Goal: Task Accomplishment & Management: Manage account settings

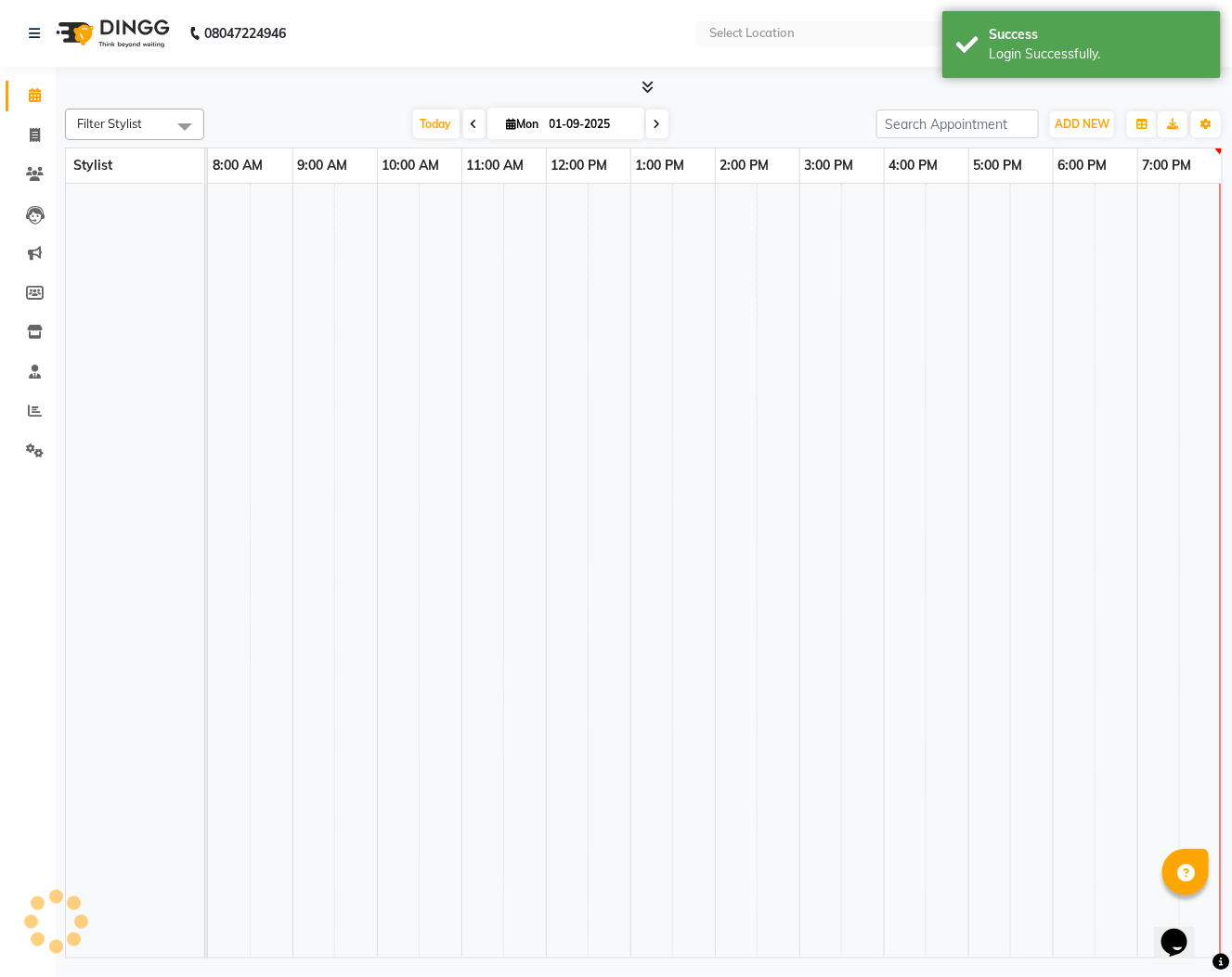
select select "en"
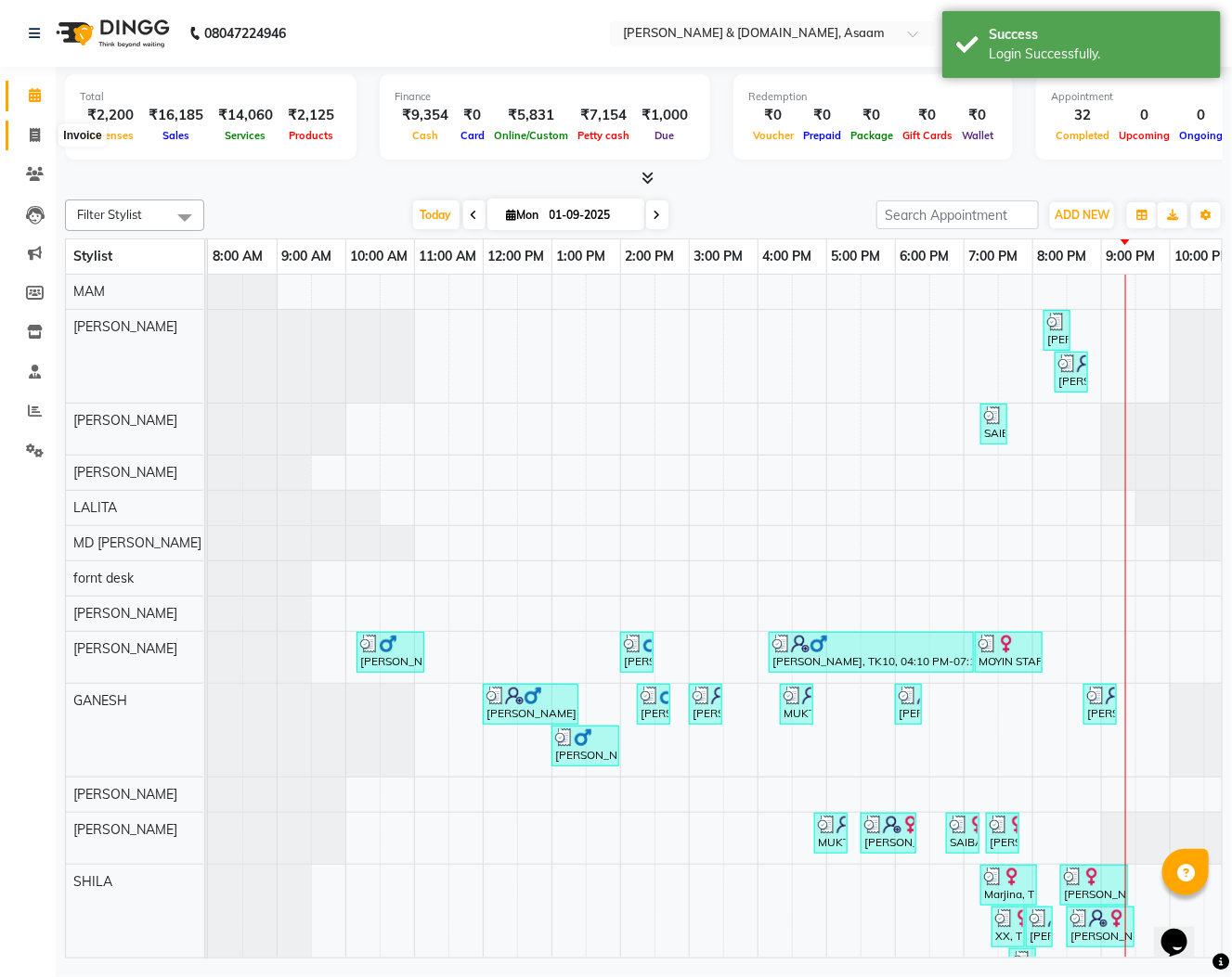
click at [42, 130] on span at bounding box center [35, 136] width 32 height 22
select select "service"
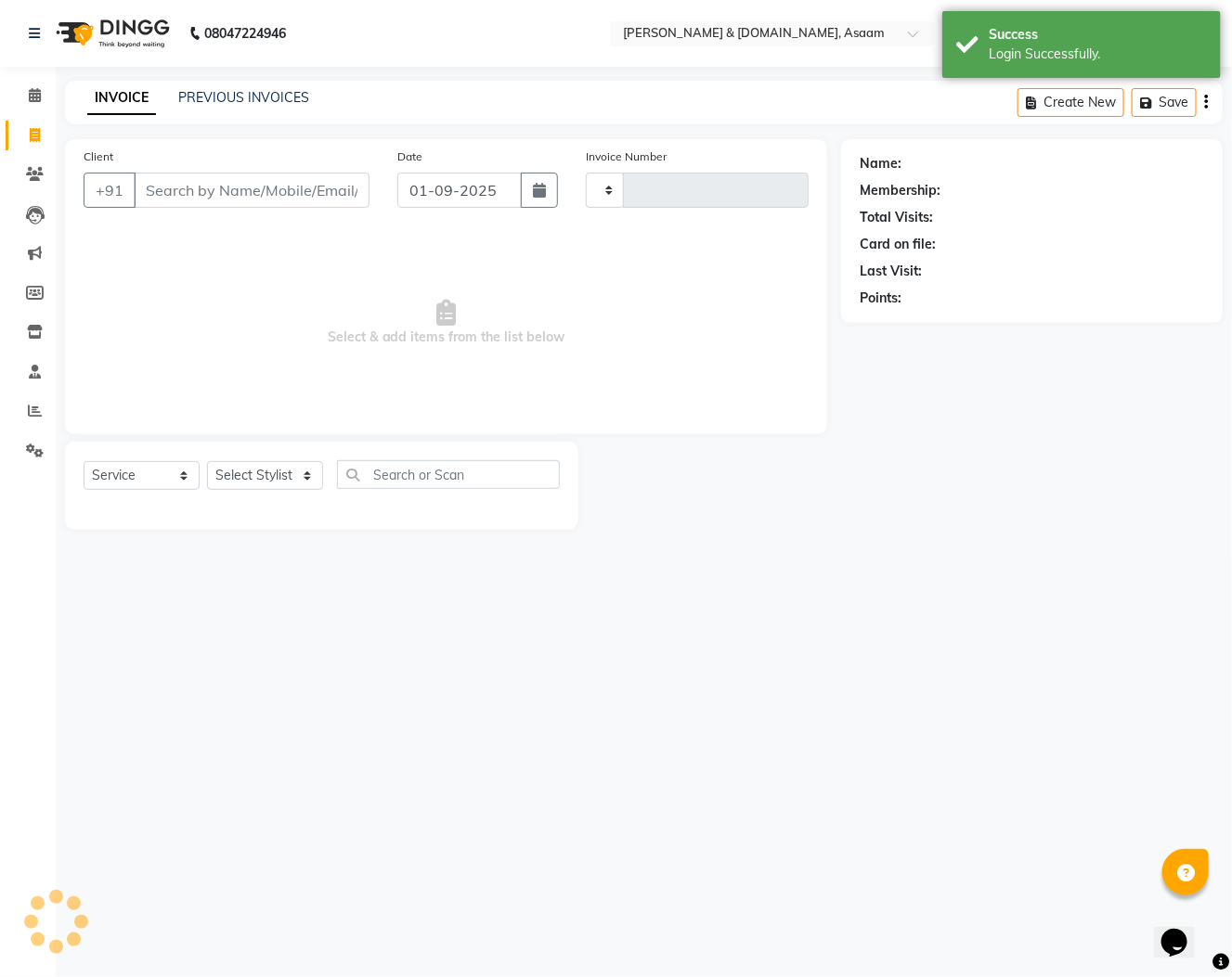
type input "5511"
select select "4608"
click at [213, 83] on div "INVOICE PREVIOUS INVOICES Create New Save" at bounding box center [644, 103] width 1157 height 43
click at [224, 98] on link "PREVIOUS INVOICES" at bounding box center [244, 97] width 131 height 17
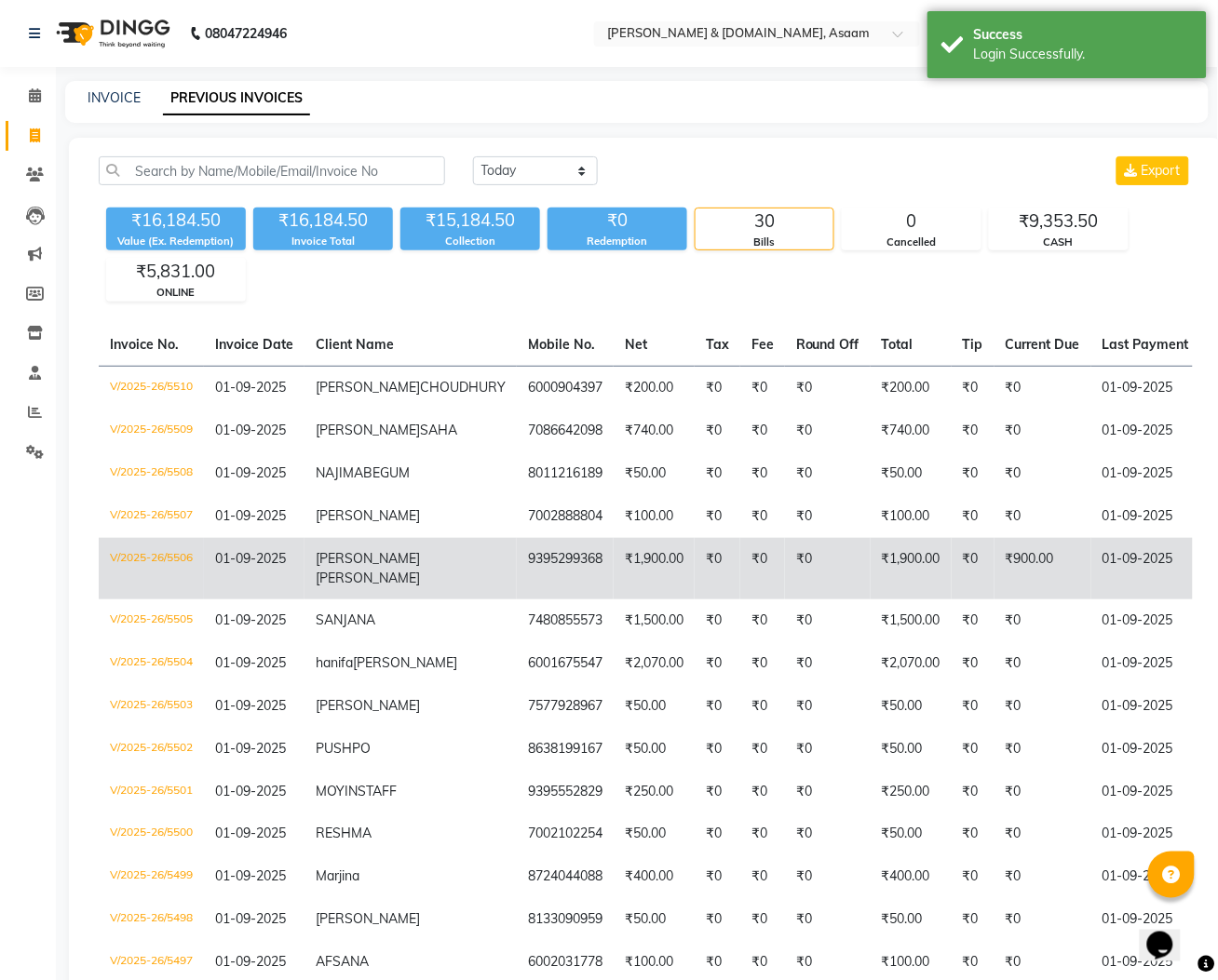
click at [695, 599] on td "₹0" at bounding box center [718, 568] width 45 height 62
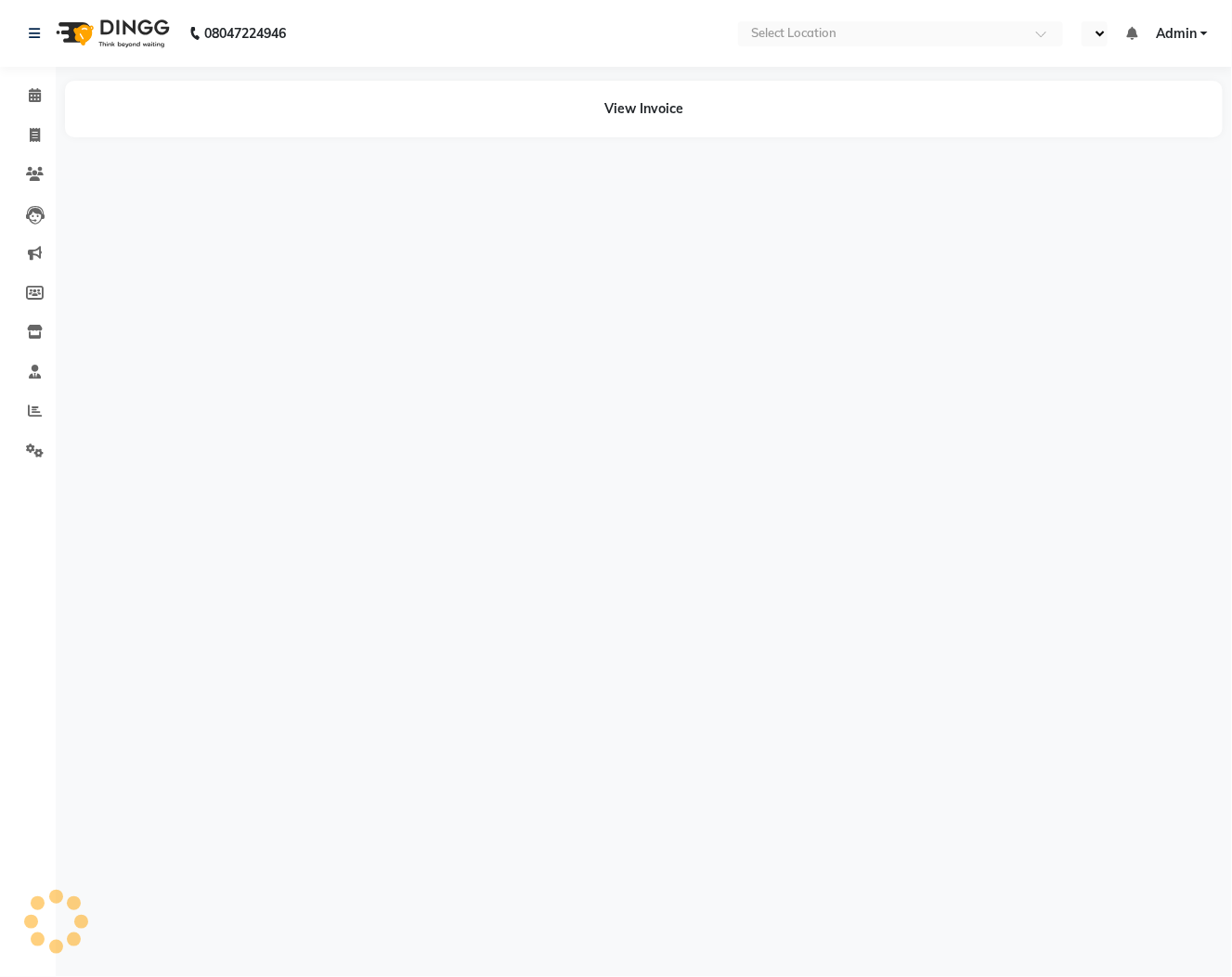
select select "en"
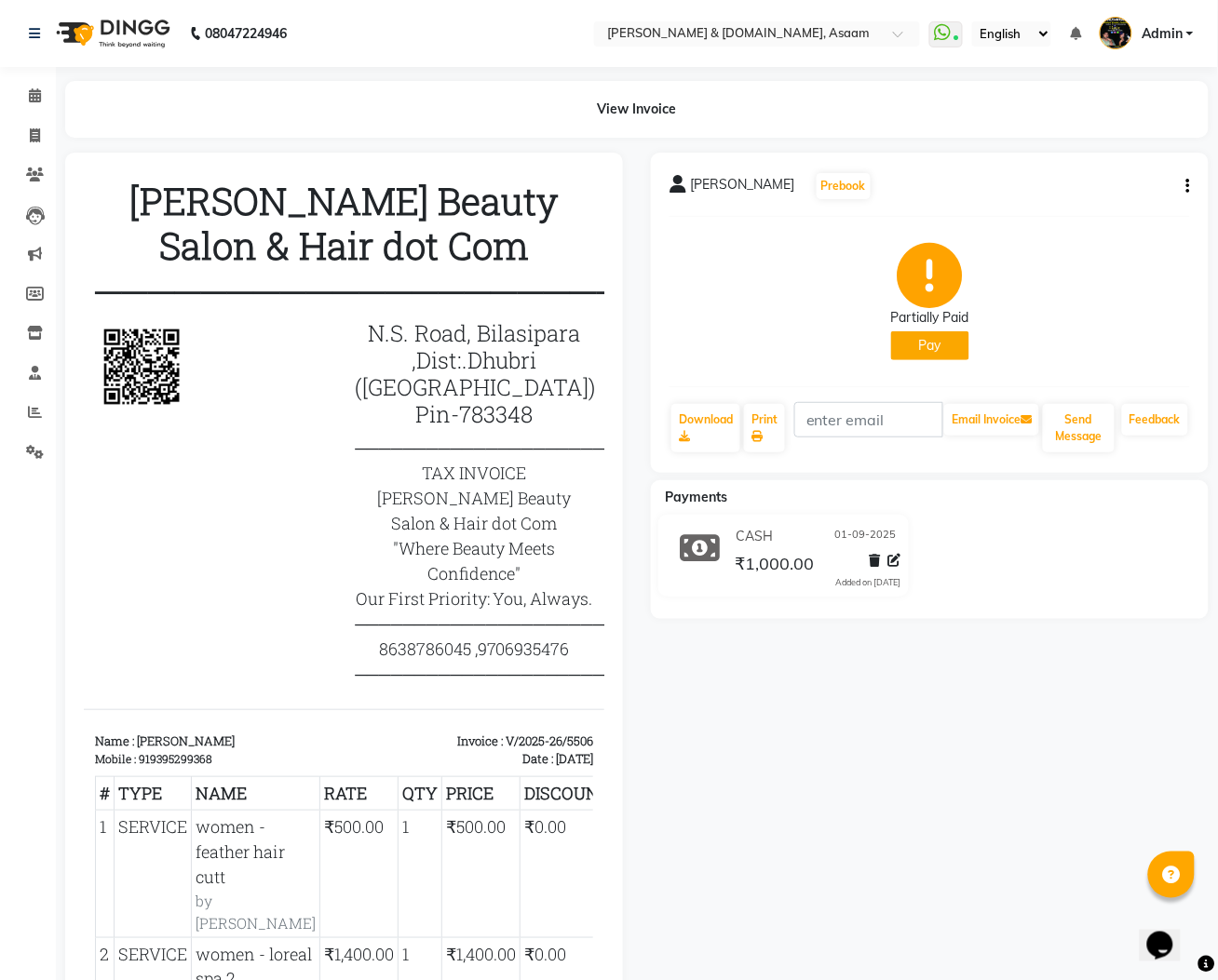
click at [945, 350] on button "Pay" at bounding box center [930, 346] width 79 height 28
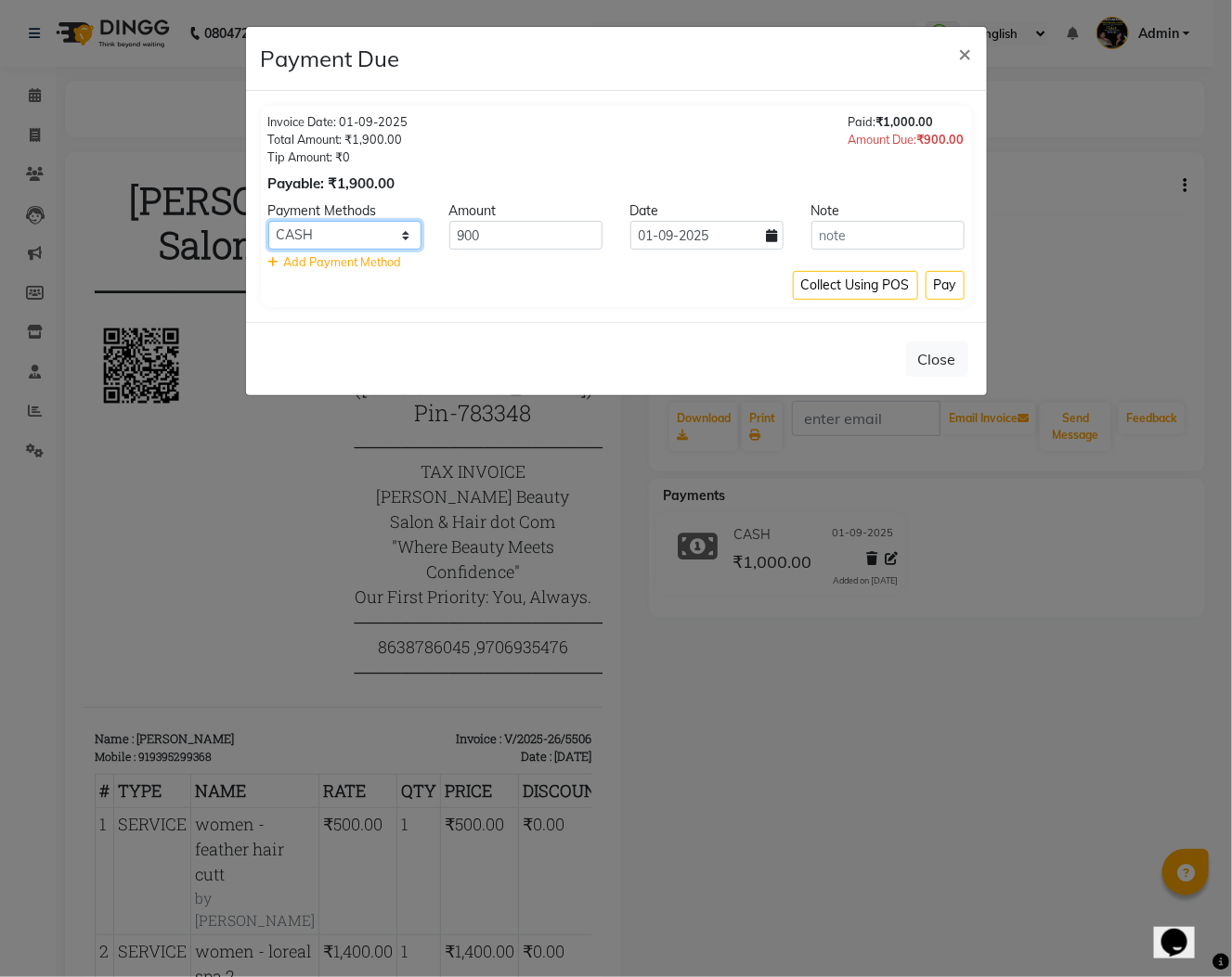
click at [382, 246] on select "CASH CARD ONLINE CUSTOM GPay PayTM PhonePe UPI NearBuy Loan BharatPay Cheque Mo…" at bounding box center [345, 235] width 153 height 28
select select "3"
click at [268, 221] on select "CASH CARD ONLINE CUSTOM GPay PayTM PhonePe UPI NearBuy Loan BharatPay Cheque Mo…" at bounding box center [345, 235] width 153 height 28
click at [952, 280] on button "Pay" at bounding box center [944, 285] width 39 height 28
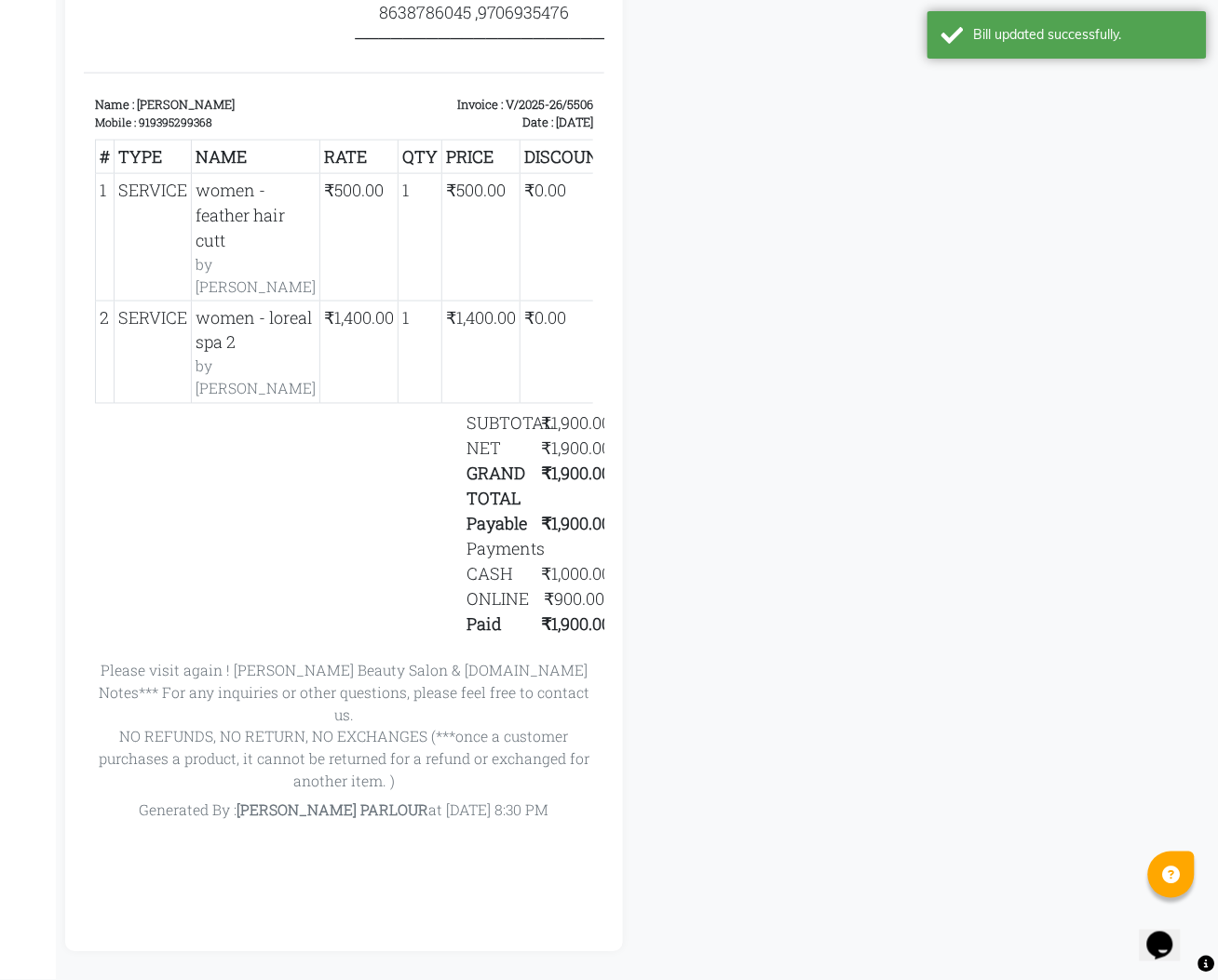
scroll to position [653, 0]
click at [645, 652] on div "[PERSON_NAME] Prebook Payment Received Download Print Email Invoice Send Messag…" at bounding box center [930, 234] width 585 height 1436
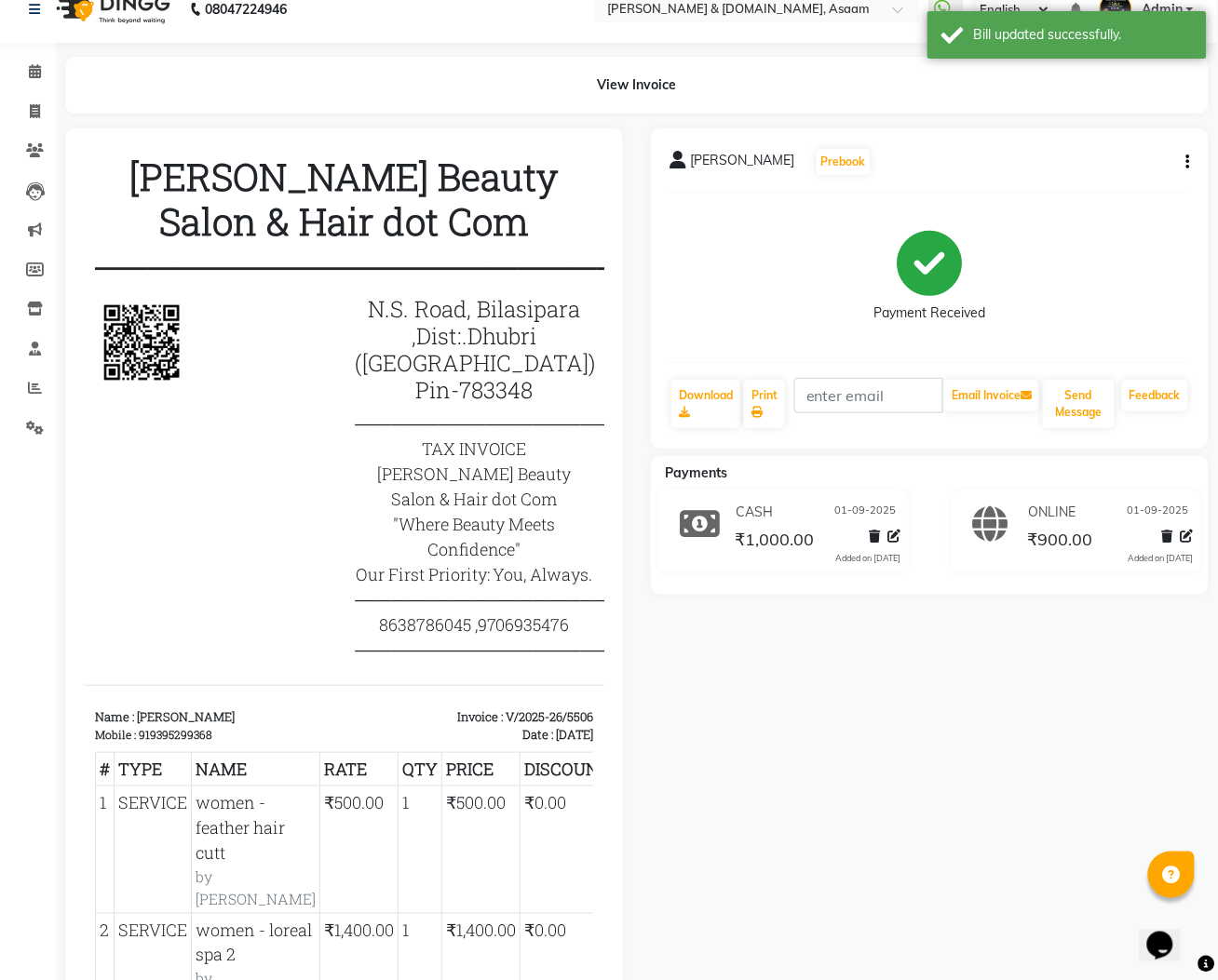
scroll to position [0, 0]
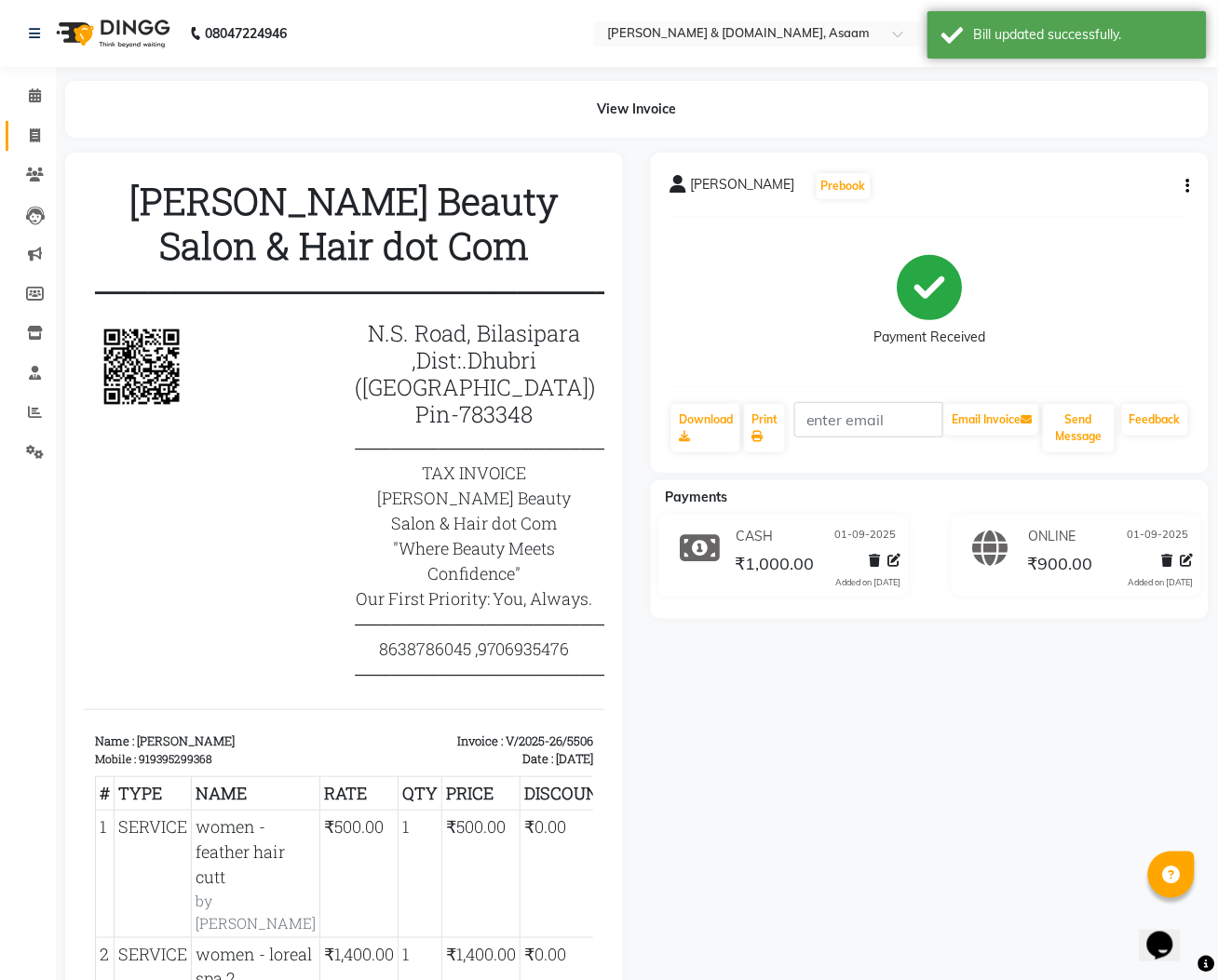
click at [27, 144] on span at bounding box center [35, 136] width 32 height 22
select select "service"
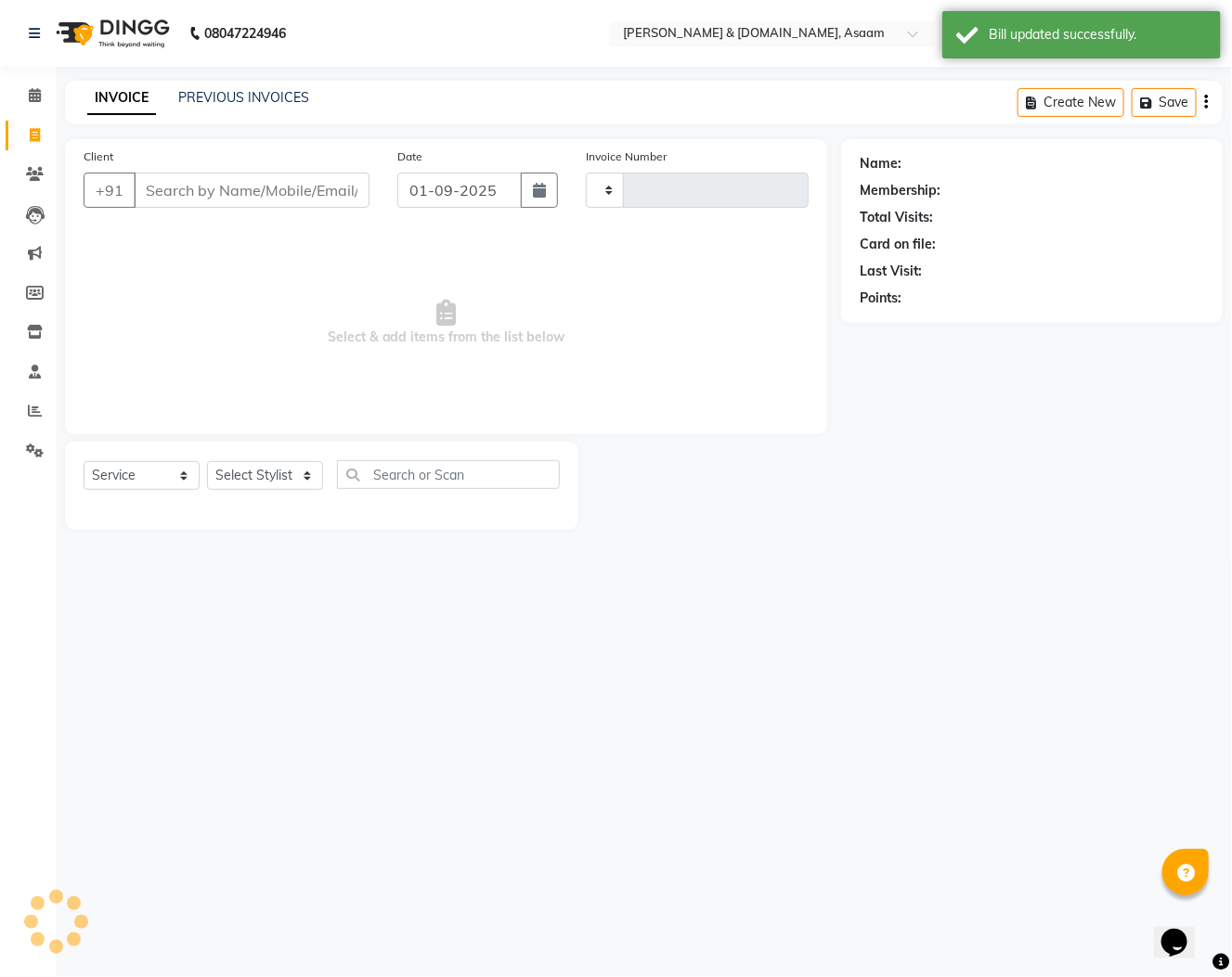
type input "5511"
select select "4608"
click at [243, 90] on link "PREVIOUS INVOICES" at bounding box center [244, 97] width 131 height 17
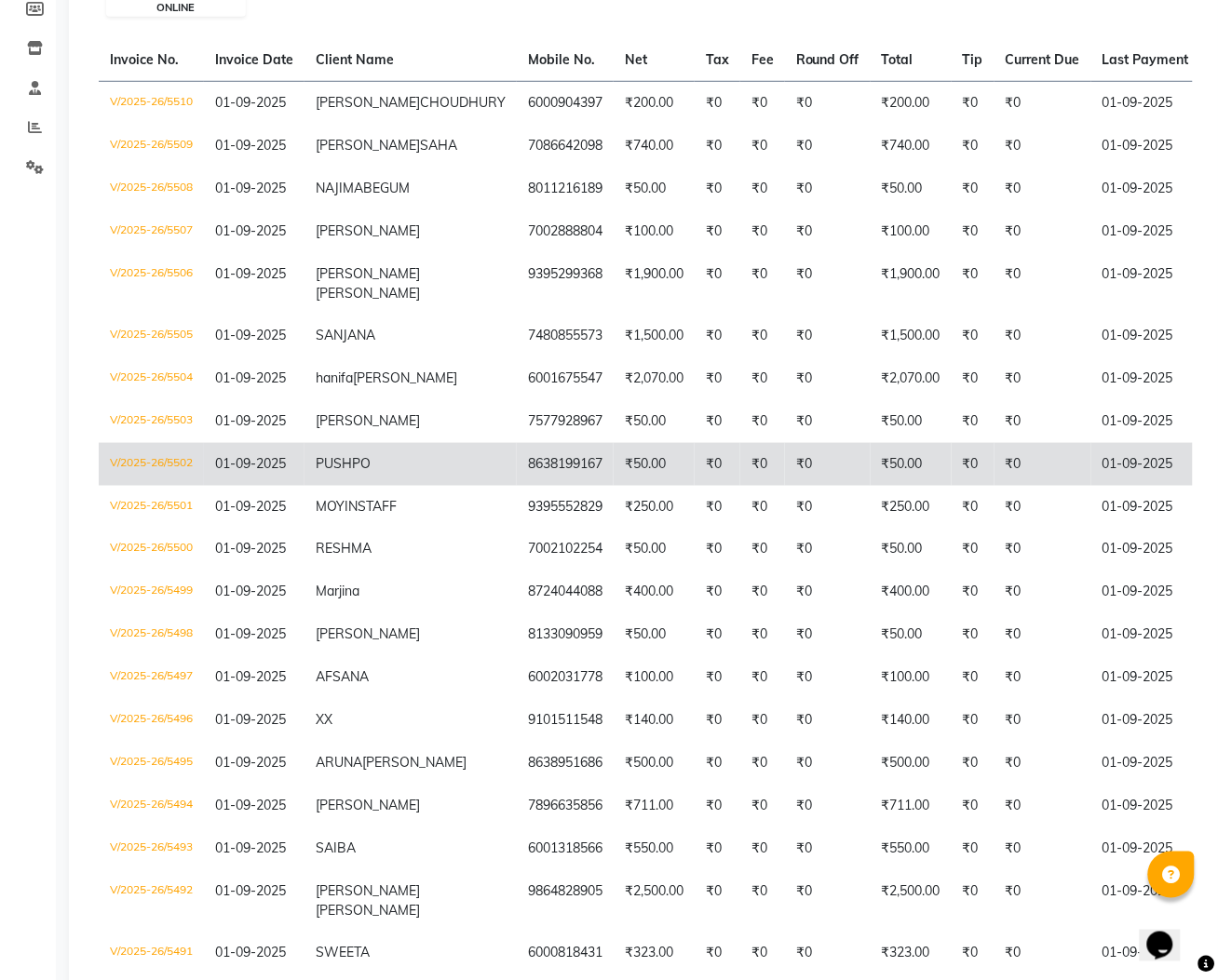
scroll to position [233, 0]
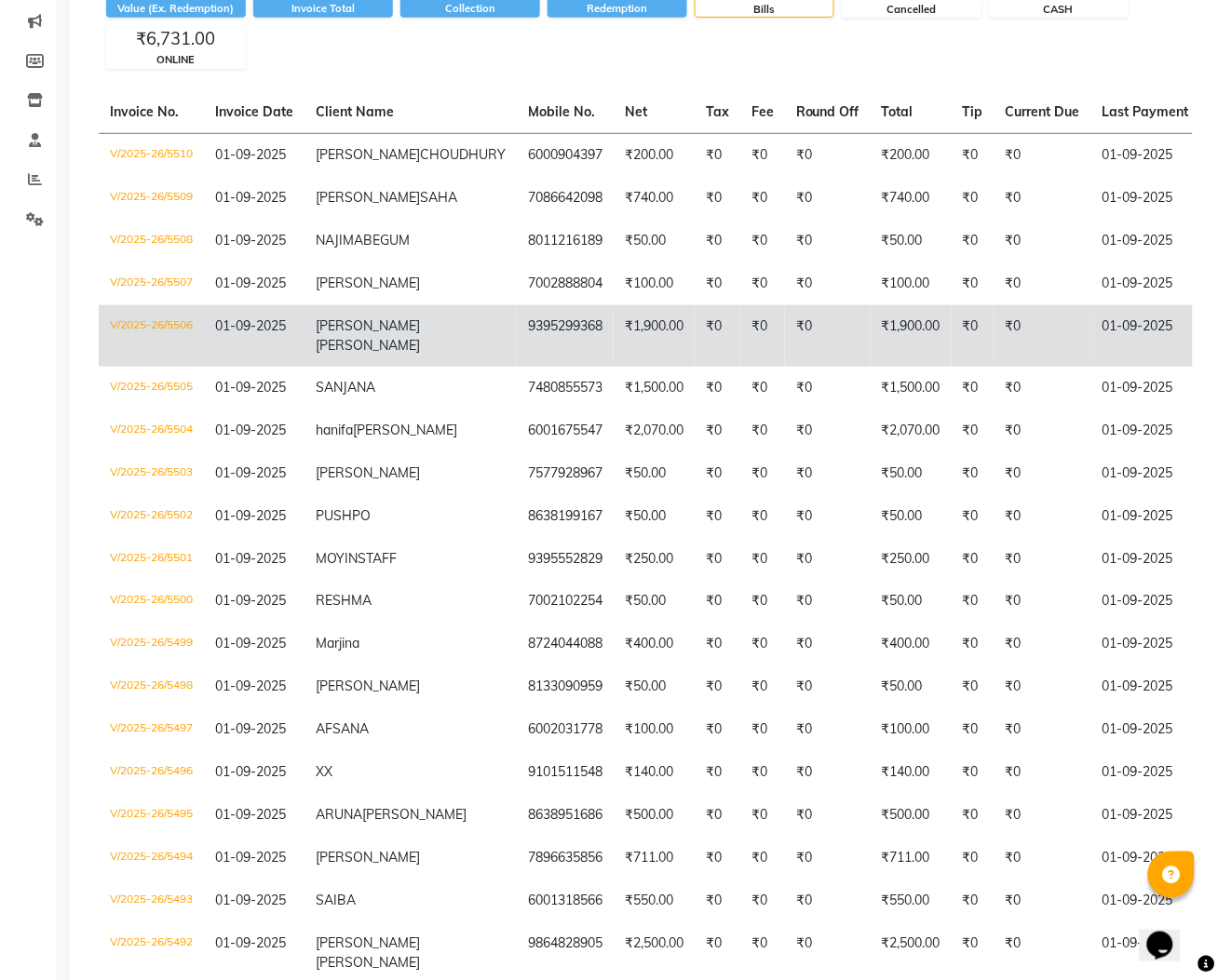
click at [517, 366] on td "9395299368" at bounding box center [565, 336] width 97 height 62
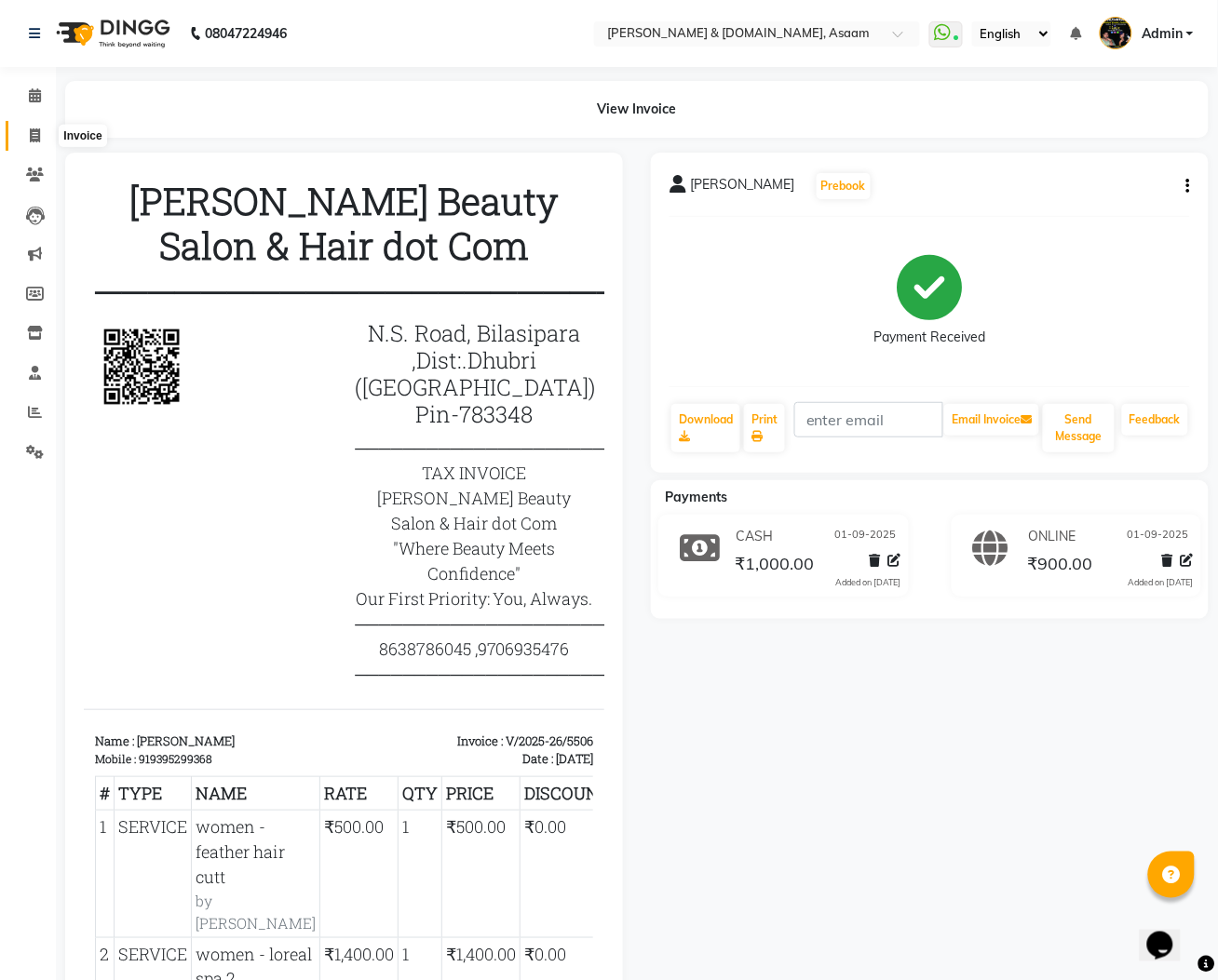
click at [27, 126] on span at bounding box center [35, 136] width 32 height 22
select select "service"
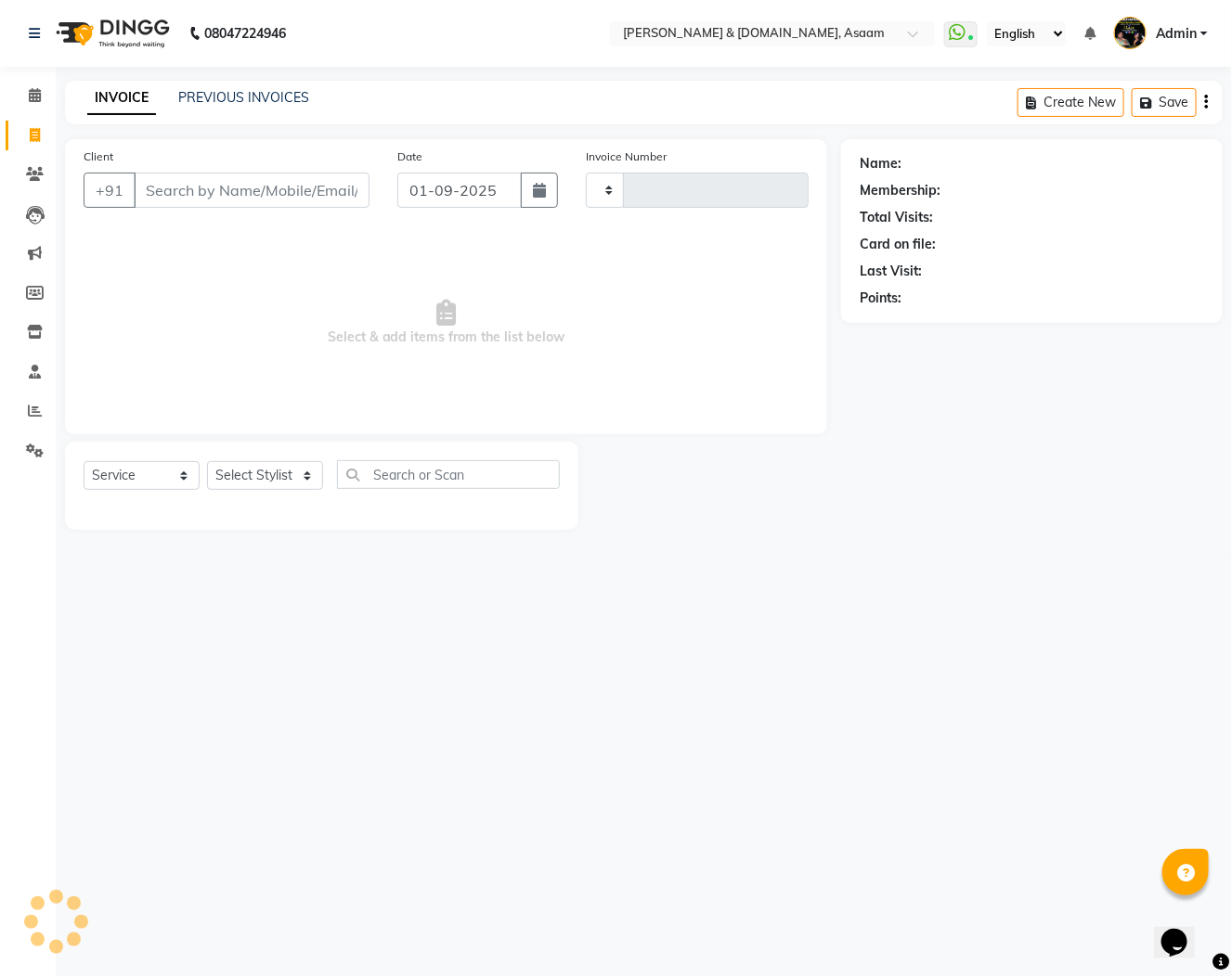
type input "5511"
select select "4608"
